Goal: Transaction & Acquisition: Purchase product/service

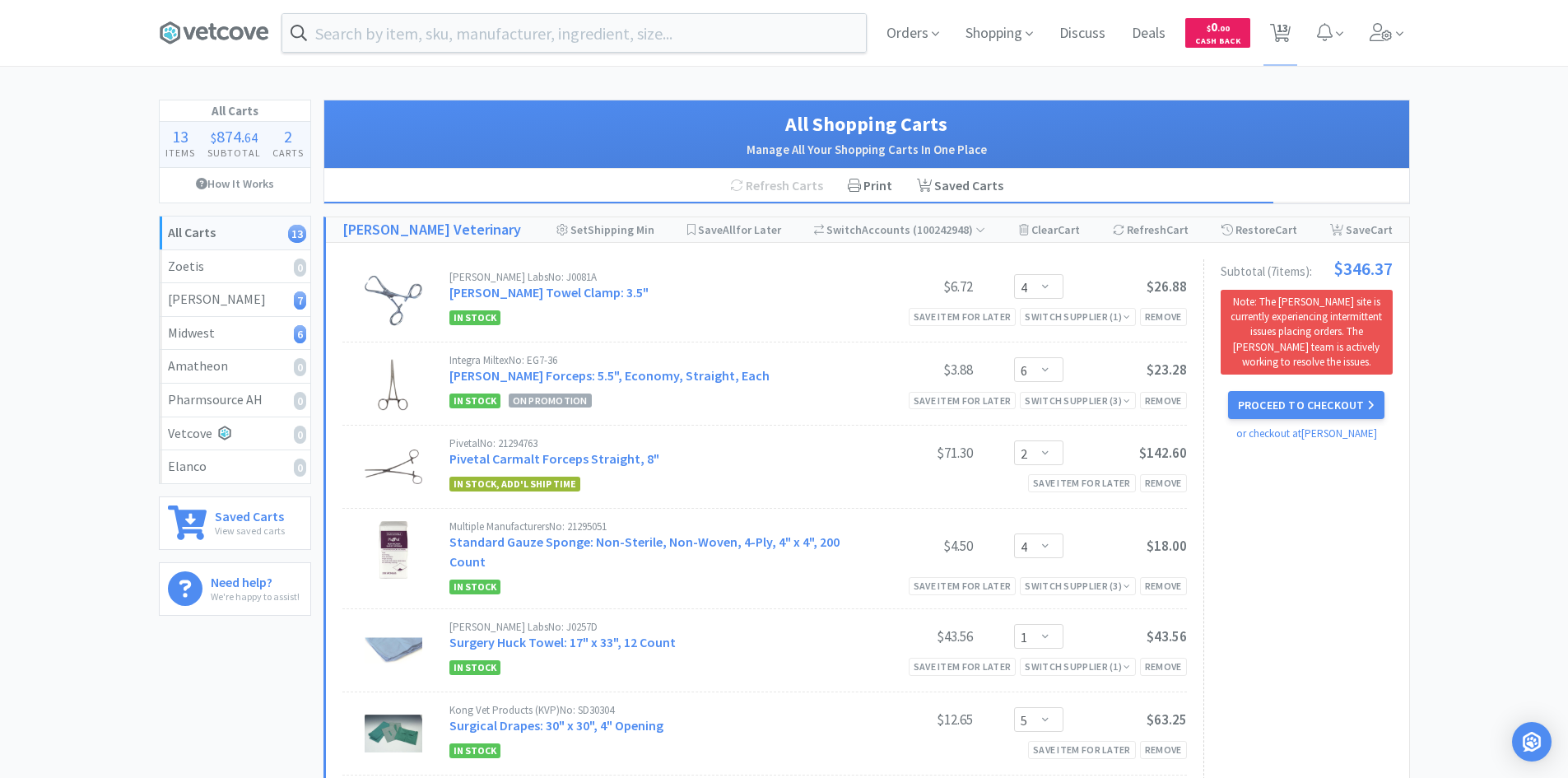
select select "4"
select select "6"
select select "2"
select select "4"
select select "1"
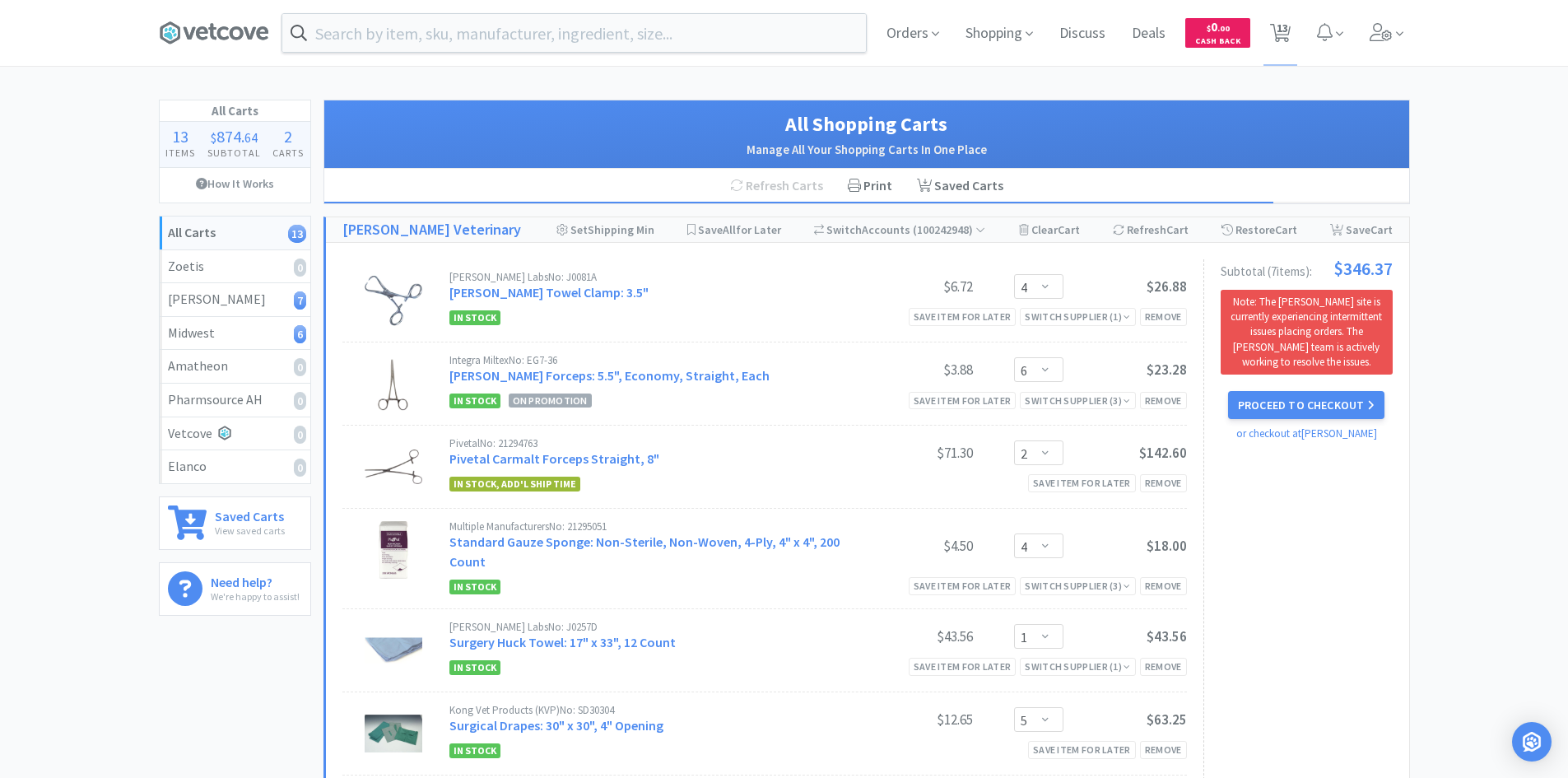
select select "5"
select select "2"
select select "6"
select select "2"
select select "5"
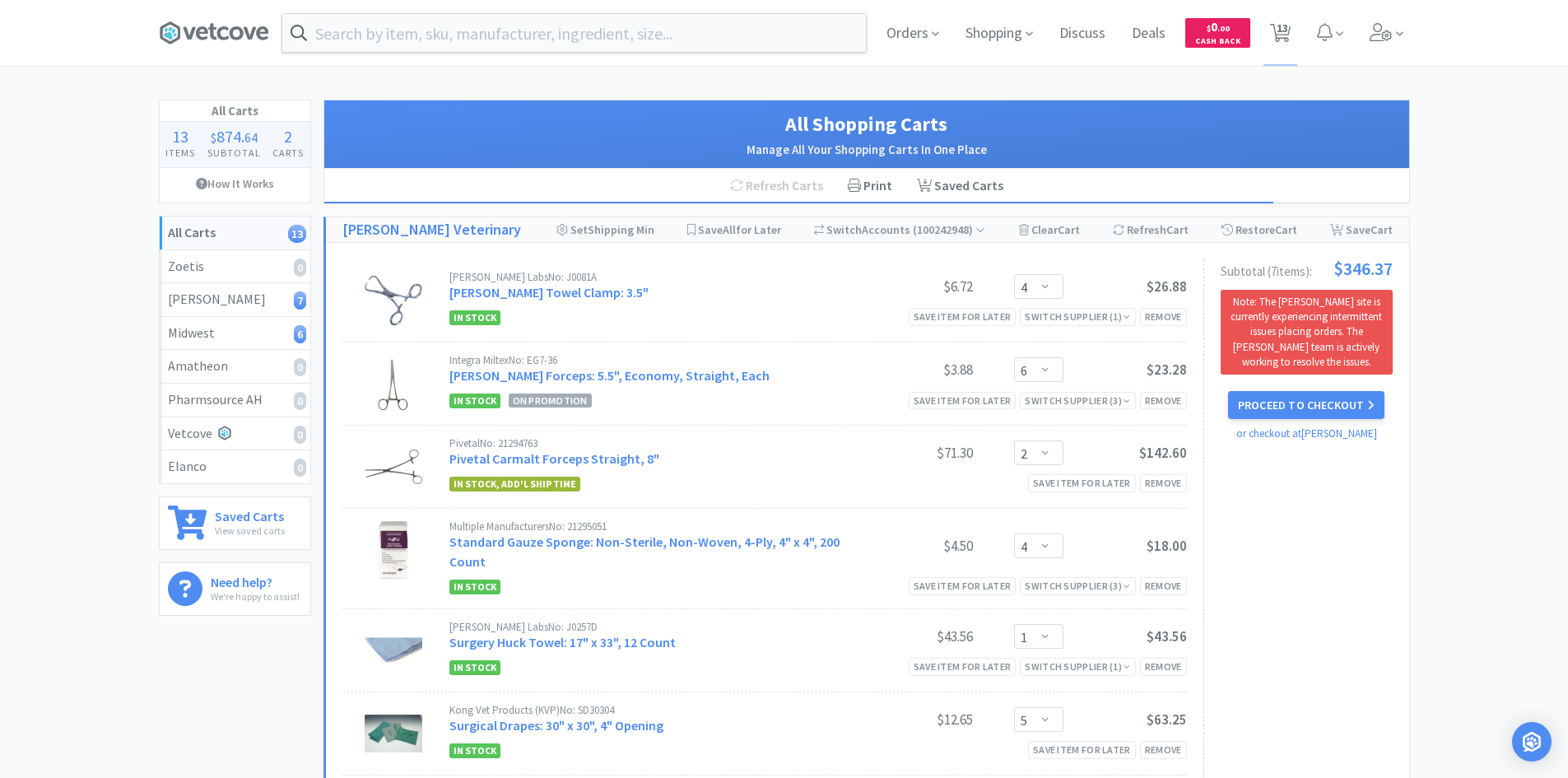
select select "4"
select select "1"
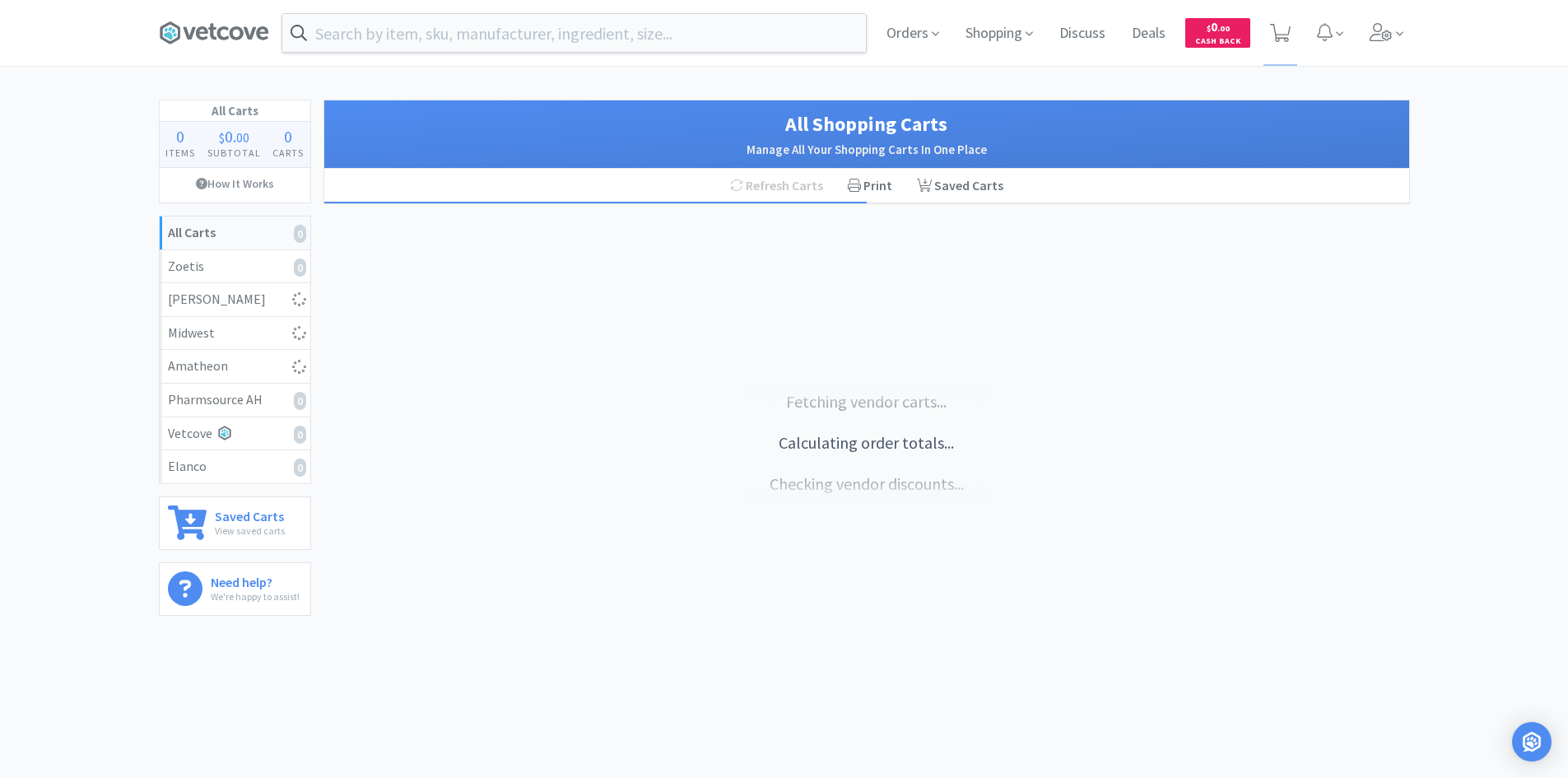
select select "4"
select select "6"
select select "2"
select select "4"
select select "1"
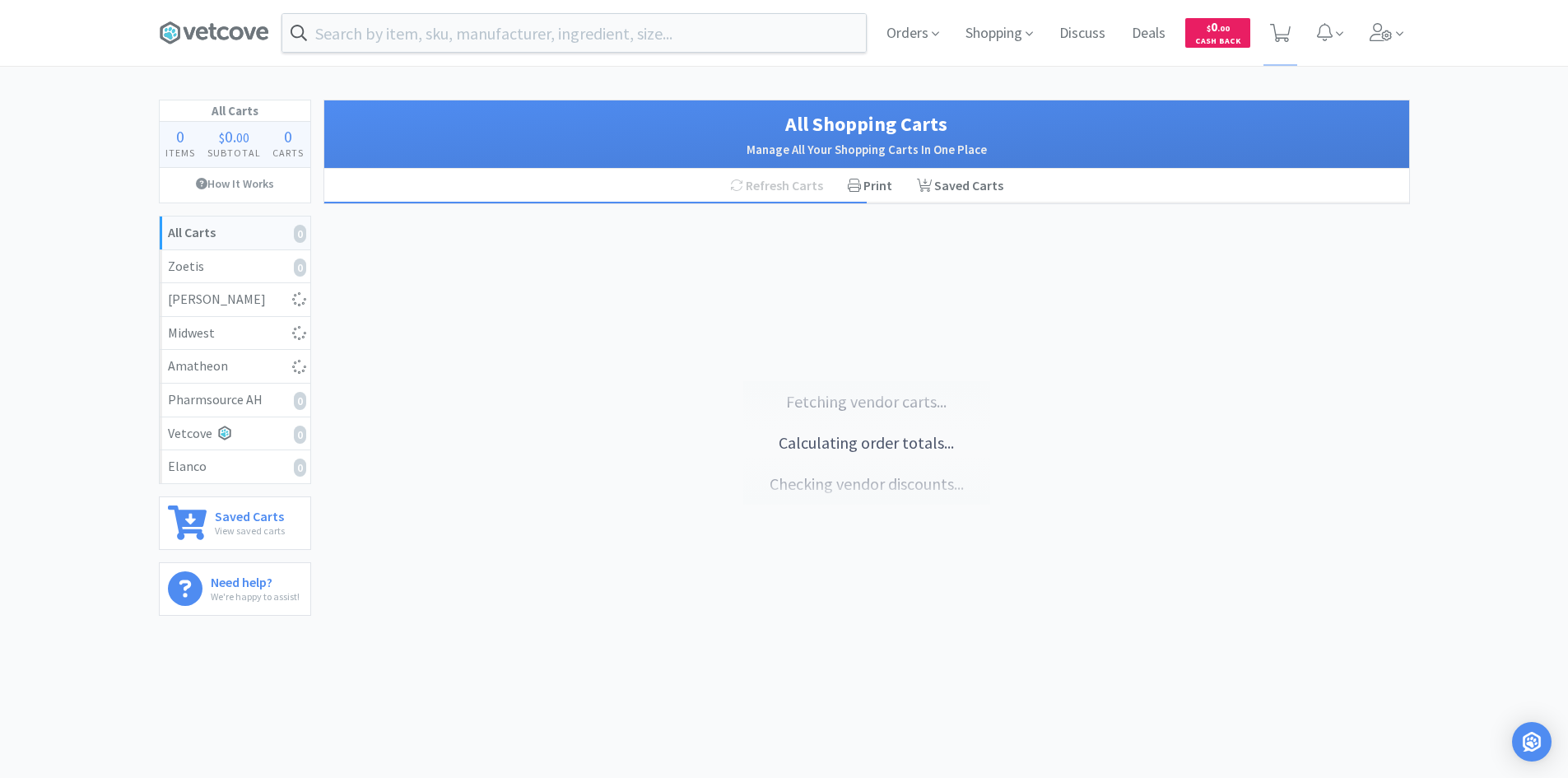
select select "5"
select select "2"
select select "6"
select select "2"
select select "5"
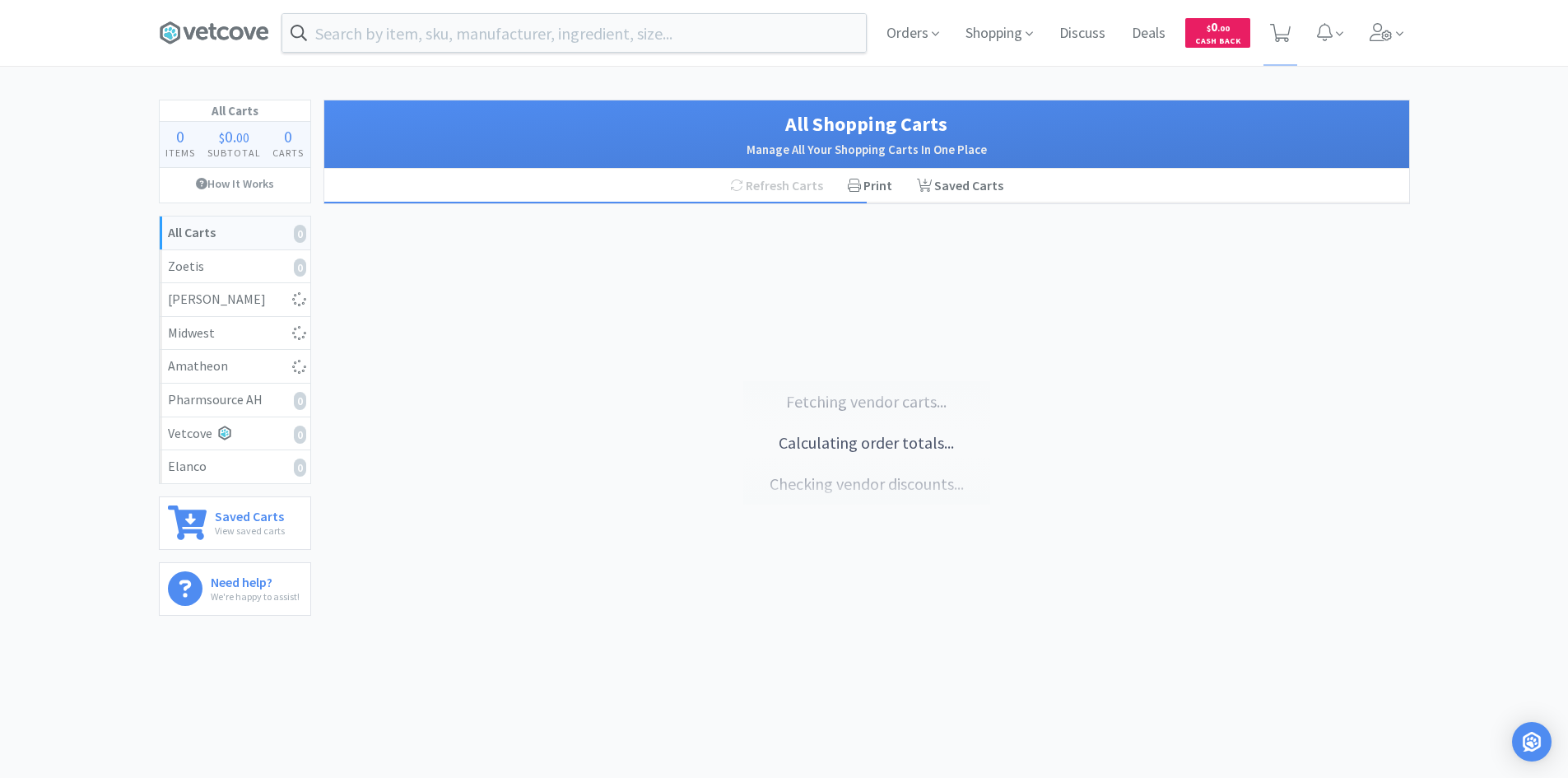
select select "4"
select select "1"
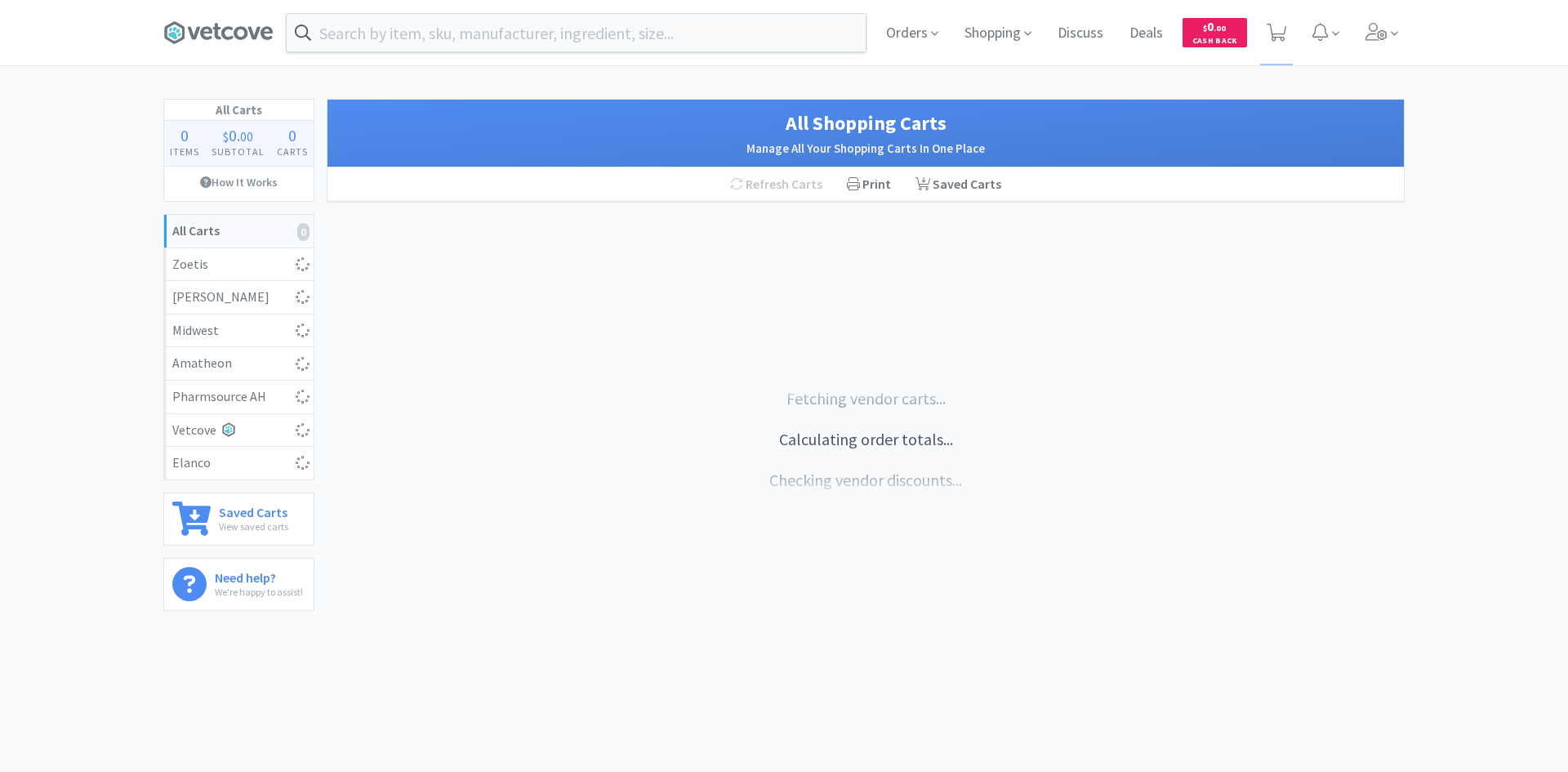
select select "4"
select select "6"
select select "2"
select select "4"
select select "1"
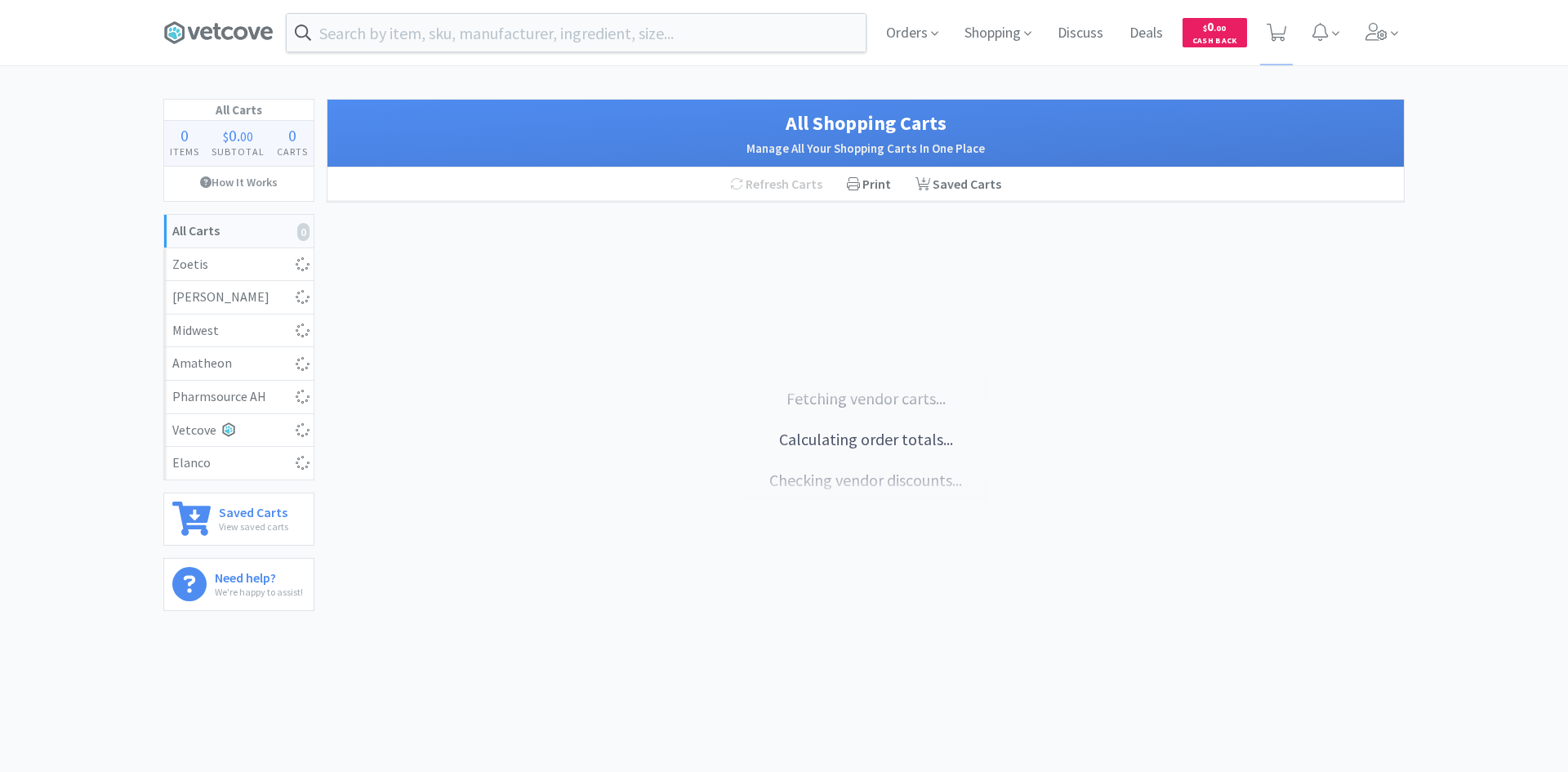
select select "5"
select select "2"
select select "6"
select select "2"
select select "5"
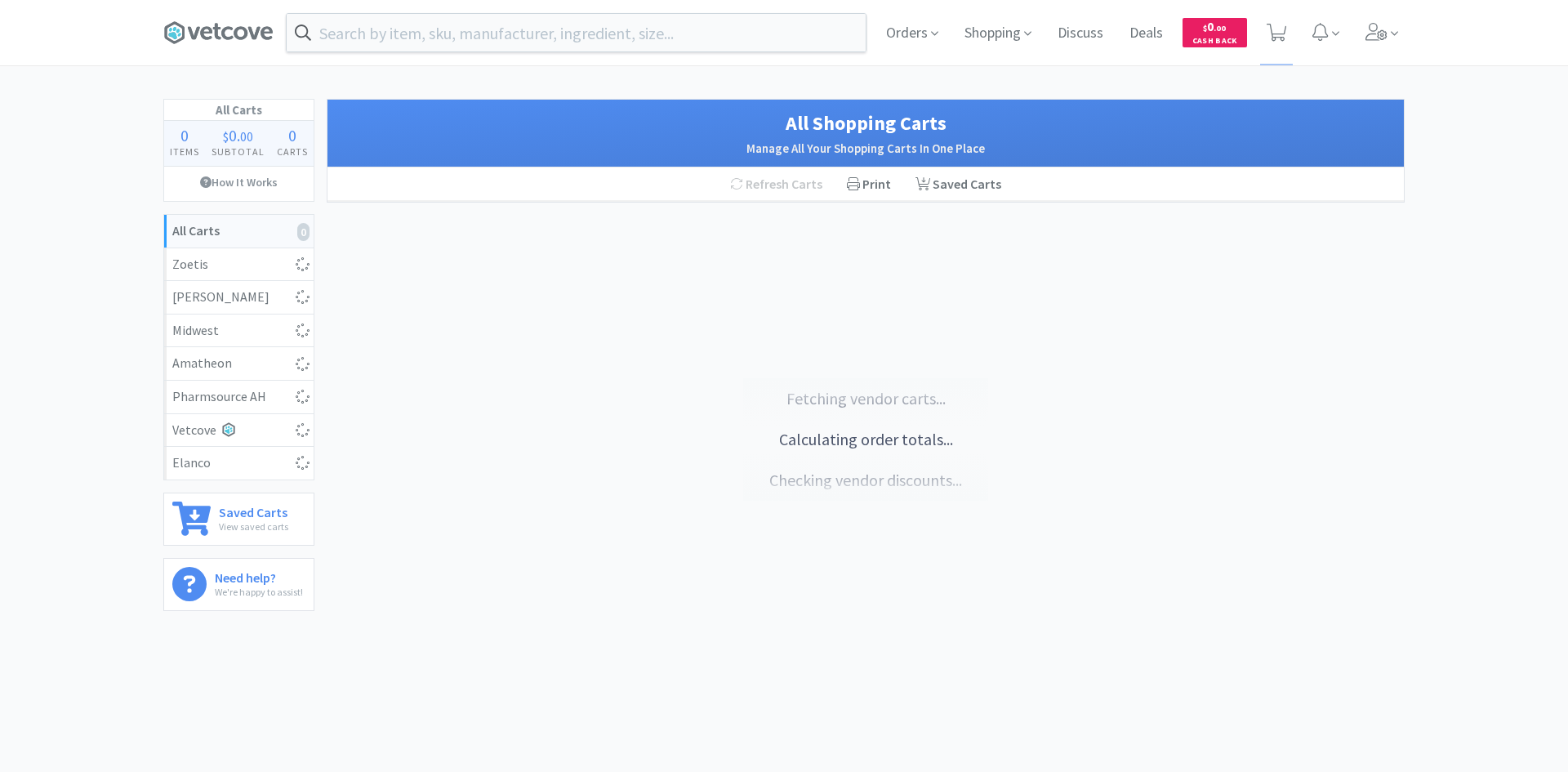
select select "4"
select select "1"
